Goal: Task Accomplishment & Management: Complete application form

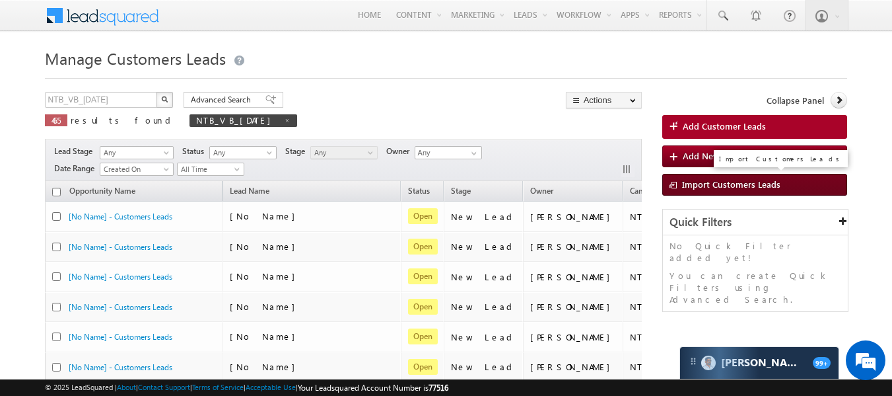
click at [699, 184] on span "Import Customers Leads" at bounding box center [731, 183] width 98 height 11
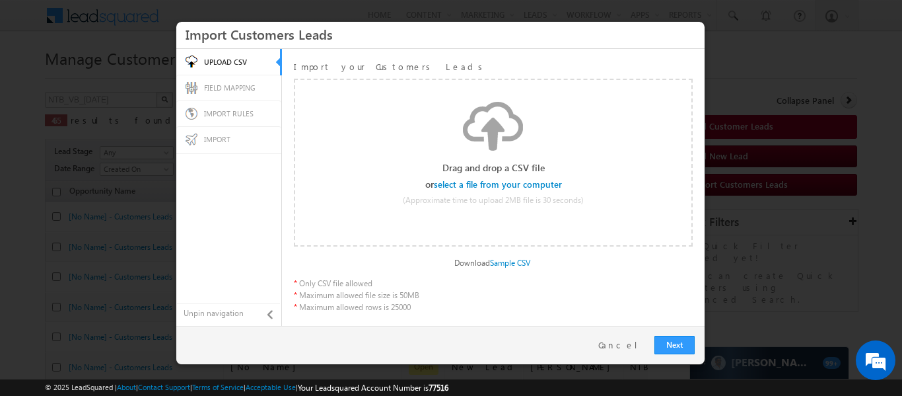
click at [475, 184] on input "file" at bounding box center [499, 184] width 126 height 9
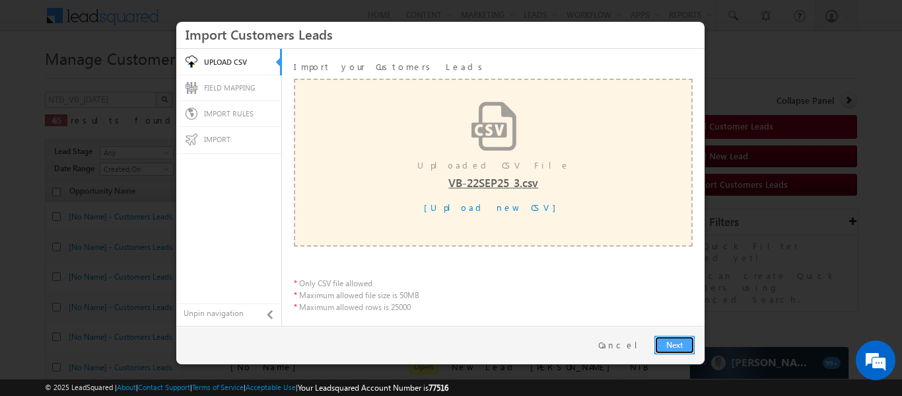
click at [661, 338] on link "Next" at bounding box center [675, 345] width 40 height 18
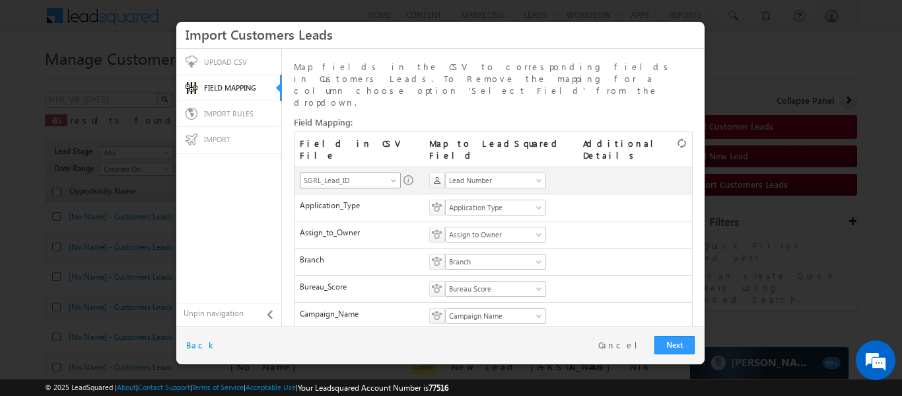
click at [357, 174] on span "SGRL_Lead_ID" at bounding box center [346, 180] width 91 height 12
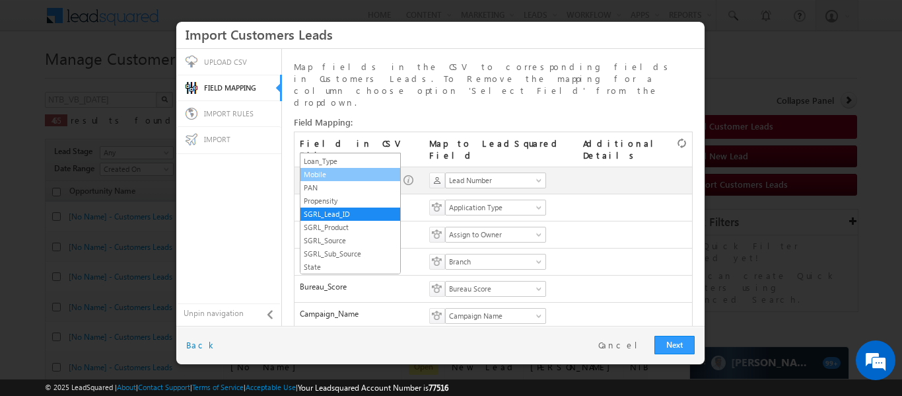
click at [342, 174] on link "Mobile" at bounding box center [351, 174] width 100 height 12
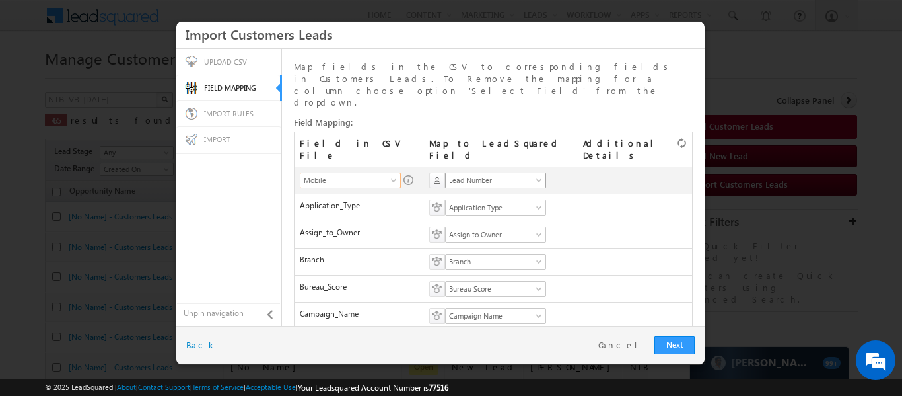
click at [479, 174] on span "Lead Number" at bounding box center [491, 180] width 91 height 12
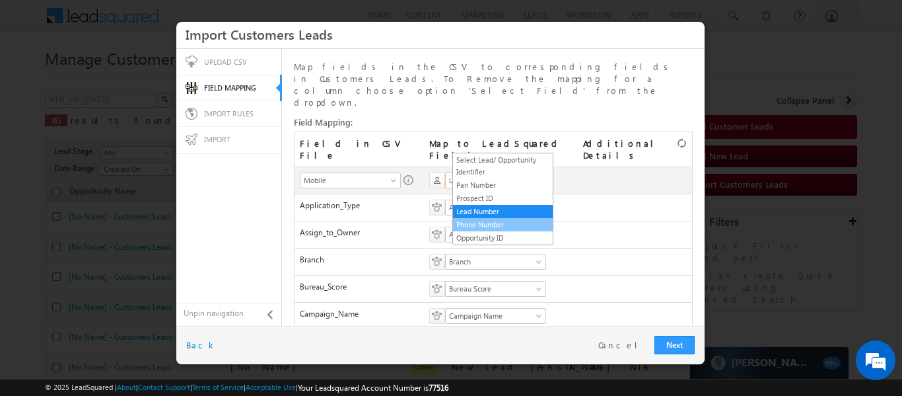
click at [478, 225] on link "Phone Number" at bounding box center [503, 225] width 100 height 12
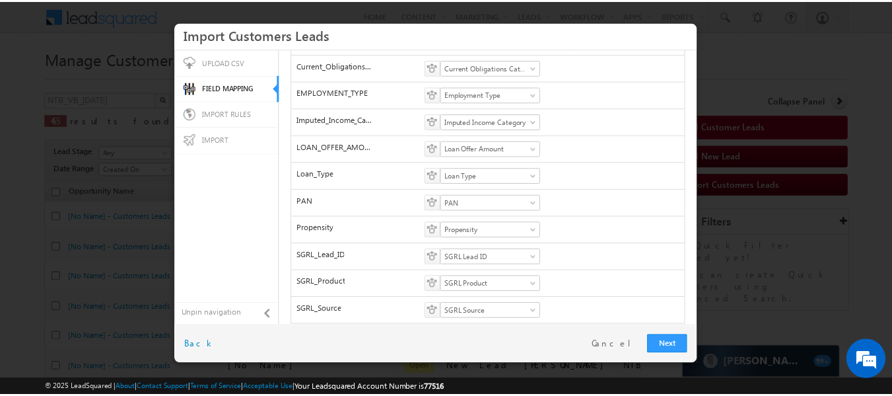
scroll to position [410, 0]
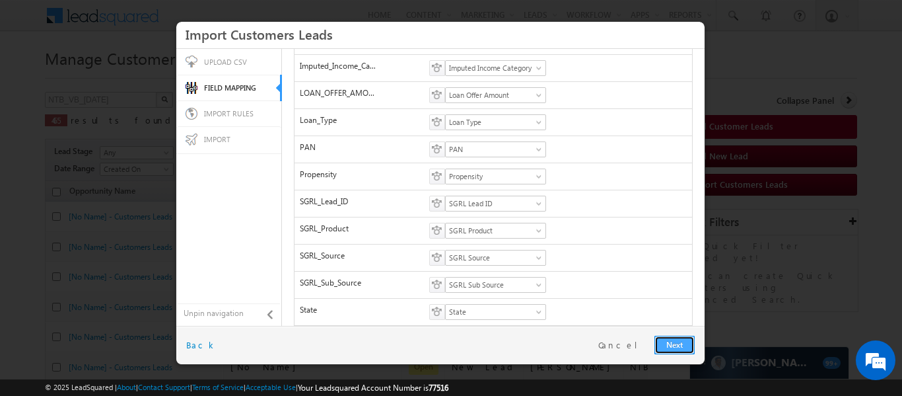
click at [684, 352] on link "Next" at bounding box center [675, 345] width 40 height 18
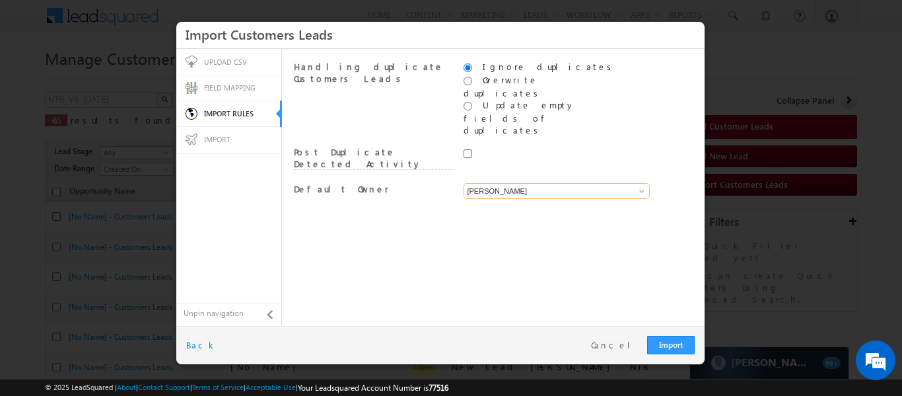
click at [569, 183] on input "[PERSON_NAME]" at bounding box center [557, 191] width 186 height 16
click at [538, 199] on link "System" at bounding box center [557, 206] width 187 height 15
type input "System"
click at [663, 342] on link "Import" at bounding box center [671, 345] width 48 height 18
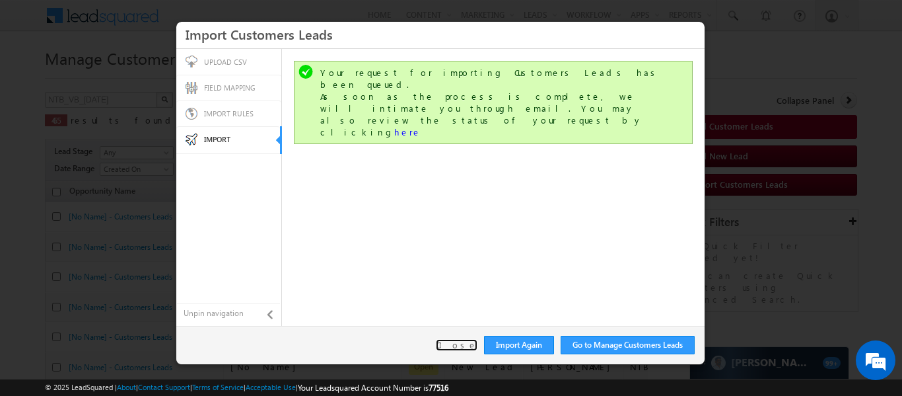
click at [459, 347] on link "Close" at bounding box center [457, 345] width 42 height 12
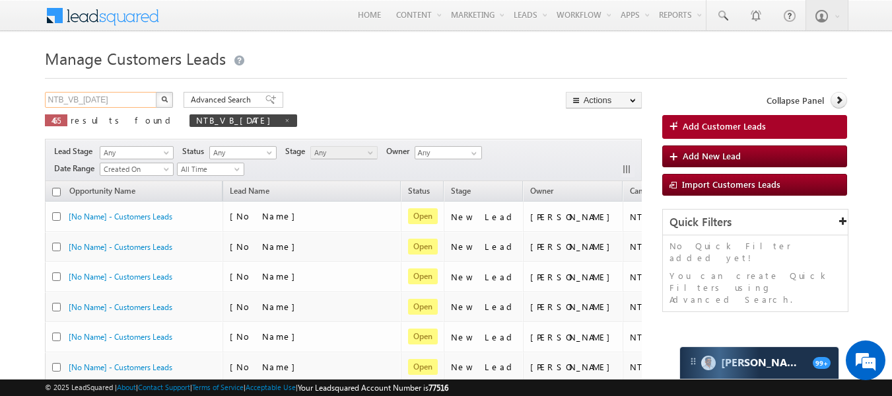
click at [130, 105] on input "NTB_VB_[DATE]" at bounding box center [101, 100] width 113 height 16
click at [155, 100] on input "NTB_VB_[DATE]" at bounding box center [101, 100] width 113 height 16
click at [161, 99] on img "button" at bounding box center [164, 99] width 7 height 7
